Goal: Information Seeking & Learning: Check status

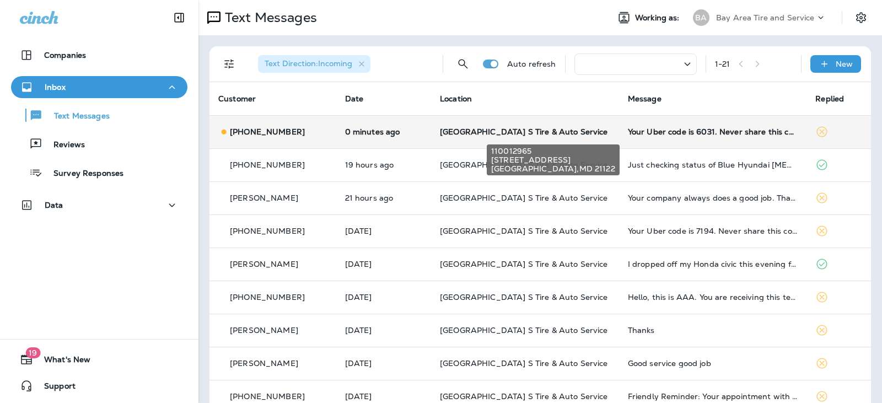
click at [577, 132] on span "[GEOGRAPHIC_DATA] S Tire & Auto Service" at bounding box center [523, 132] width 167 height 10
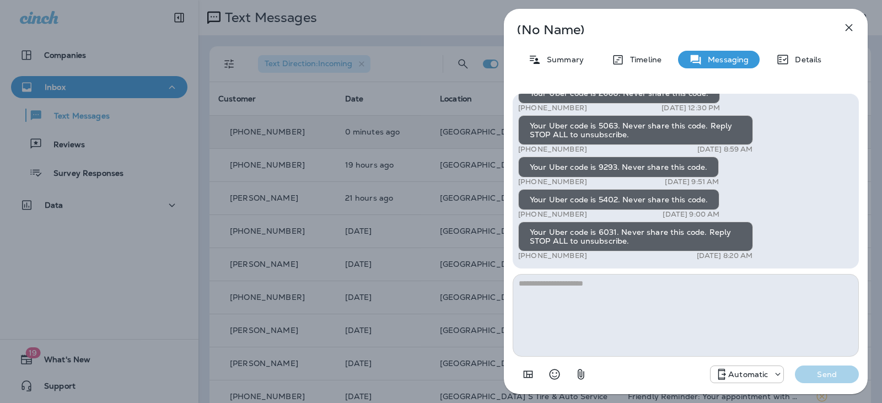
click at [398, 173] on div "(No Name) Summary Timeline Messaging Details Your Uber code is 7588. Never shar…" at bounding box center [441, 201] width 882 height 403
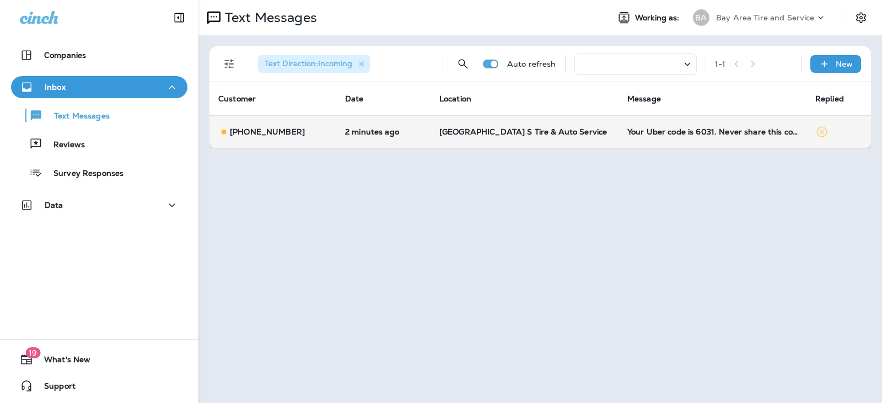
click at [522, 138] on td "[GEOGRAPHIC_DATA] S Tire & Auto Service" at bounding box center [524, 131] width 188 height 33
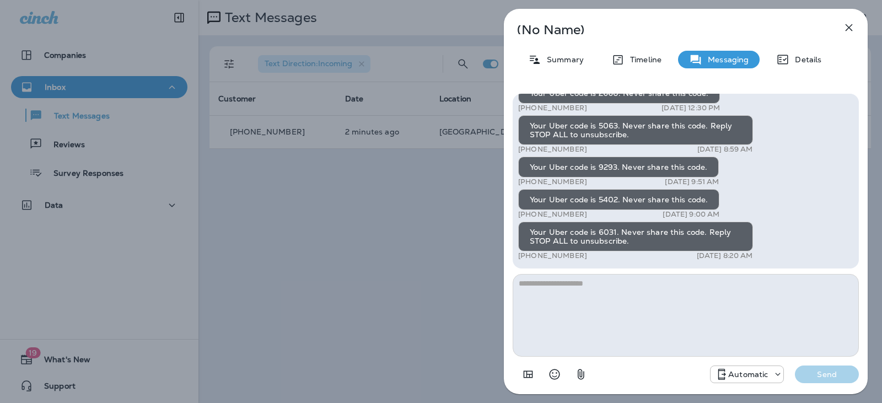
click at [392, 274] on div "(No Name) Summary Timeline Messaging Details Your Uber code is 7588. Never shar…" at bounding box center [441, 201] width 882 height 403
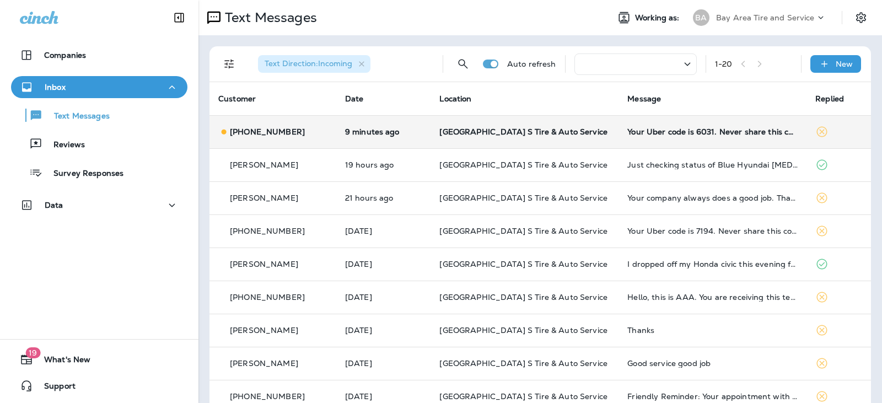
click at [502, 128] on span "[GEOGRAPHIC_DATA] S Tire & Auto Service" at bounding box center [522, 132] width 167 height 10
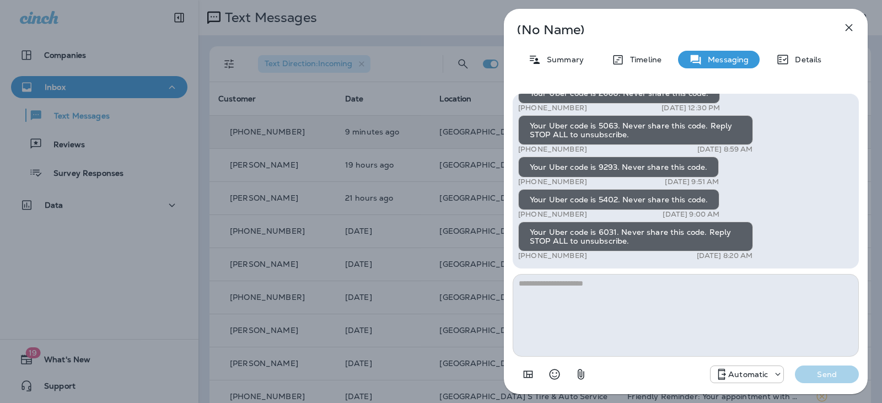
click at [462, 150] on div "(No Name) Summary Timeline Messaging Details Your Uber code is 7588. Never shar…" at bounding box center [441, 201] width 882 height 403
